Goal: Information Seeking & Learning: Understand process/instructions

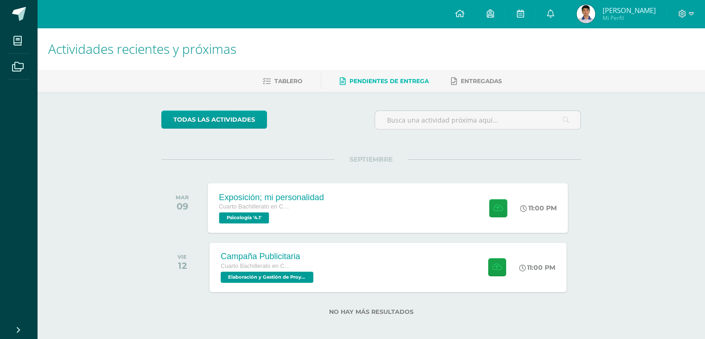
click at [235, 230] on div "Exposición; mi personalidad Cuarto Bachillerato en Ciencias y Letras Psicología…" at bounding box center [272, 208] width 128 height 50
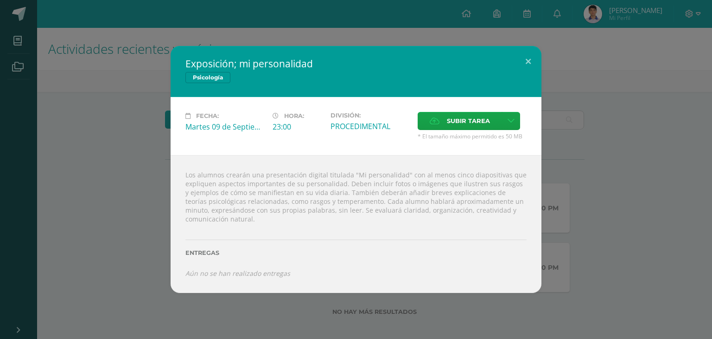
drag, startPoint x: 185, startPoint y: 175, endPoint x: 218, endPoint y: 219, distance: 55.6
click at [218, 219] on div "Los alumnos crearán una presentación digital titulada "Mi personalidad" con al …" at bounding box center [356, 224] width 371 height 138
copy div "Los alumnos crearán una presentación digital titulada "Mi personalidad" con al …"
click at [399, 227] on div at bounding box center [355, 226] width 341 height 7
click at [340, 192] on div "Los alumnos crearán una presentación digital titulada "Mi personalidad" con al …" at bounding box center [356, 224] width 371 height 138
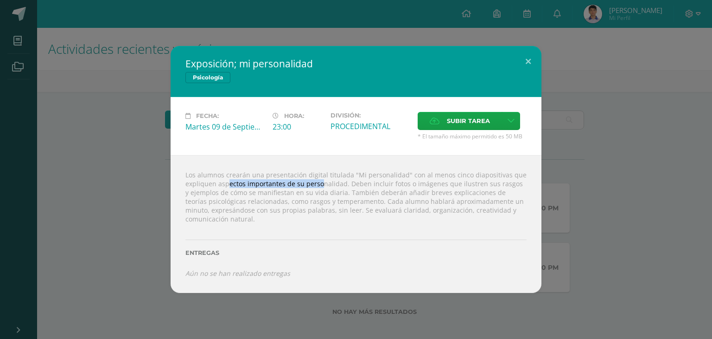
drag, startPoint x: 211, startPoint y: 184, endPoint x: 302, endPoint y: 185, distance: 91.8
click at [302, 185] on div "Los alumnos crearán una presentación digital titulada "Mi personalidad" con al …" at bounding box center [356, 224] width 371 height 138
click at [330, 188] on div "Los alumnos crearán una presentación digital titulada "Mi personalidad" con al …" at bounding box center [356, 224] width 371 height 138
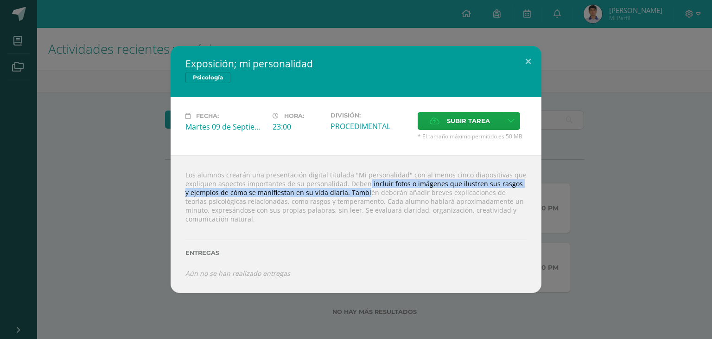
drag, startPoint x: 345, startPoint y: 179, endPoint x: 340, endPoint y: 193, distance: 14.7
click at [340, 193] on div "Los alumnos crearán una presentación digital titulada "Mi personalidad" con al …" at bounding box center [356, 224] width 371 height 138
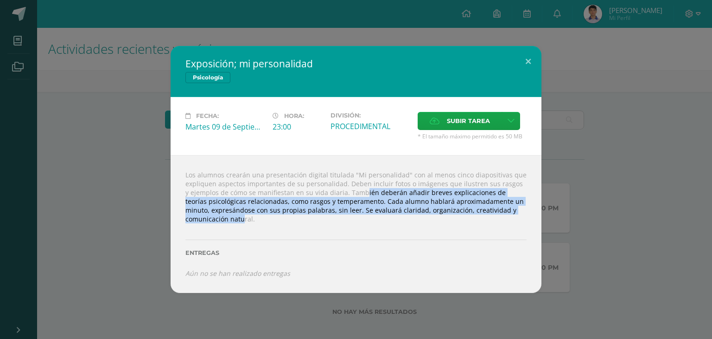
drag, startPoint x: 339, startPoint y: 191, endPoint x: 527, endPoint y: 210, distance: 188.8
click at [527, 210] on div "Los alumnos crearán una presentación digital titulada "Mi personalidad" con al …" at bounding box center [356, 224] width 371 height 138
click at [529, 210] on div "Los alumnos crearán una presentación digital titulada "Mi personalidad" con al …" at bounding box center [356, 224] width 371 height 138
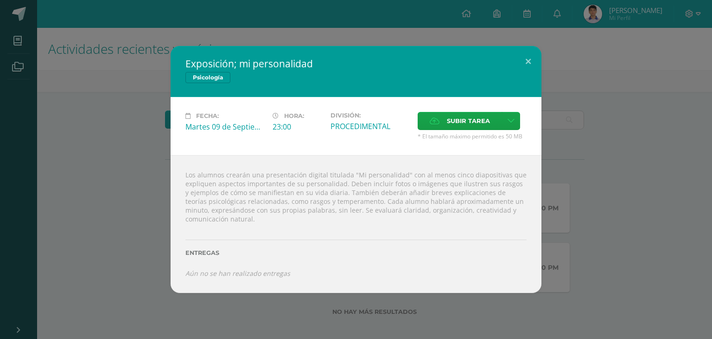
drag, startPoint x: 182, startPoint y: 175, endPoint x: 250, endPoint y: 217, distance: 80.6
click at [250, 217] on div "Los alumnos crearán una presentación digital titulada "Mi personalidad" con al …" at bounding box center [356, 224] width 371 height 138
